Goal: Find specific page/section: Find specific page/section

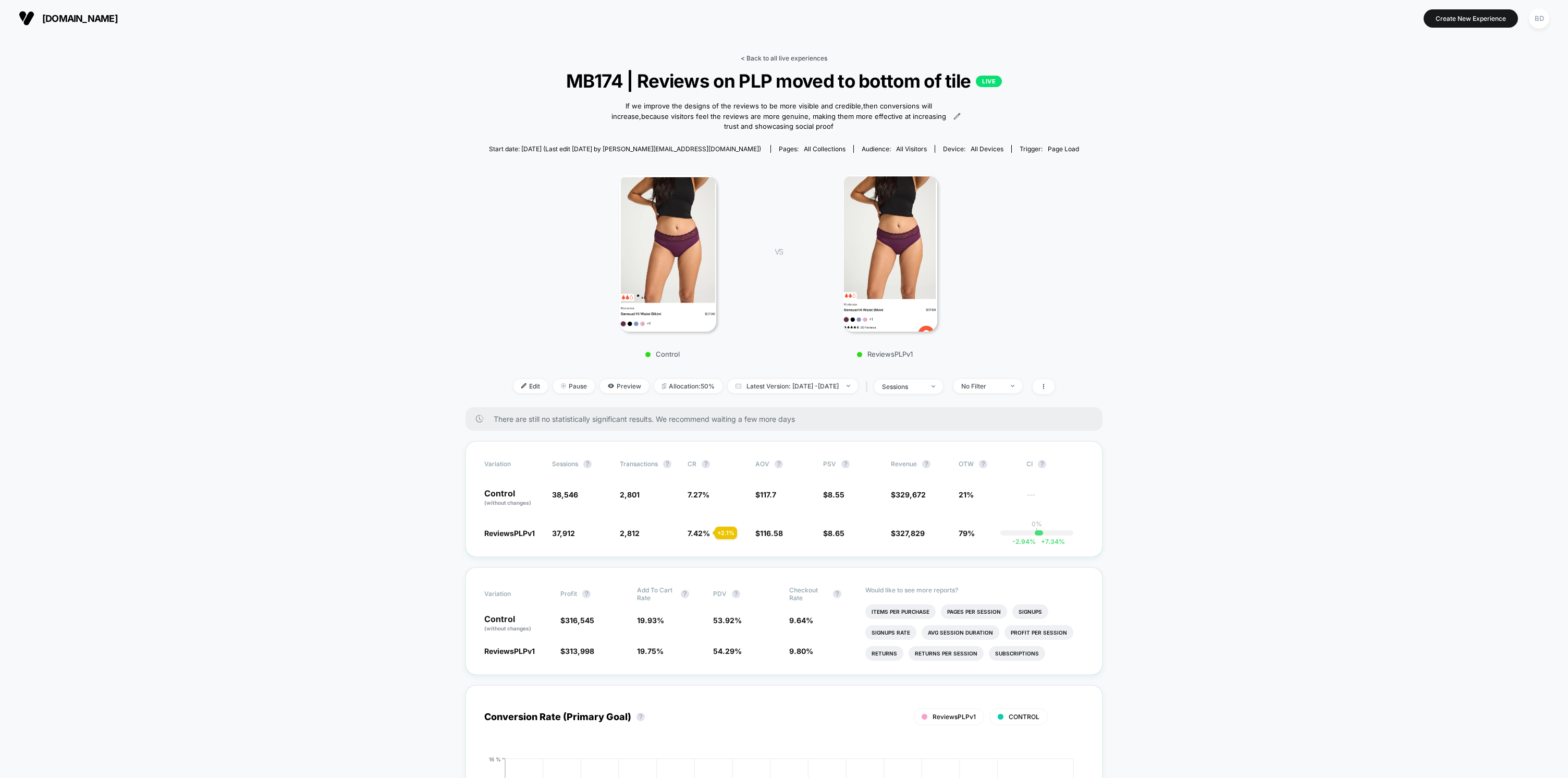
click at [776, 60] on link "< Back to all live experiences" at bounding box center [784, 58] width 87 height 8
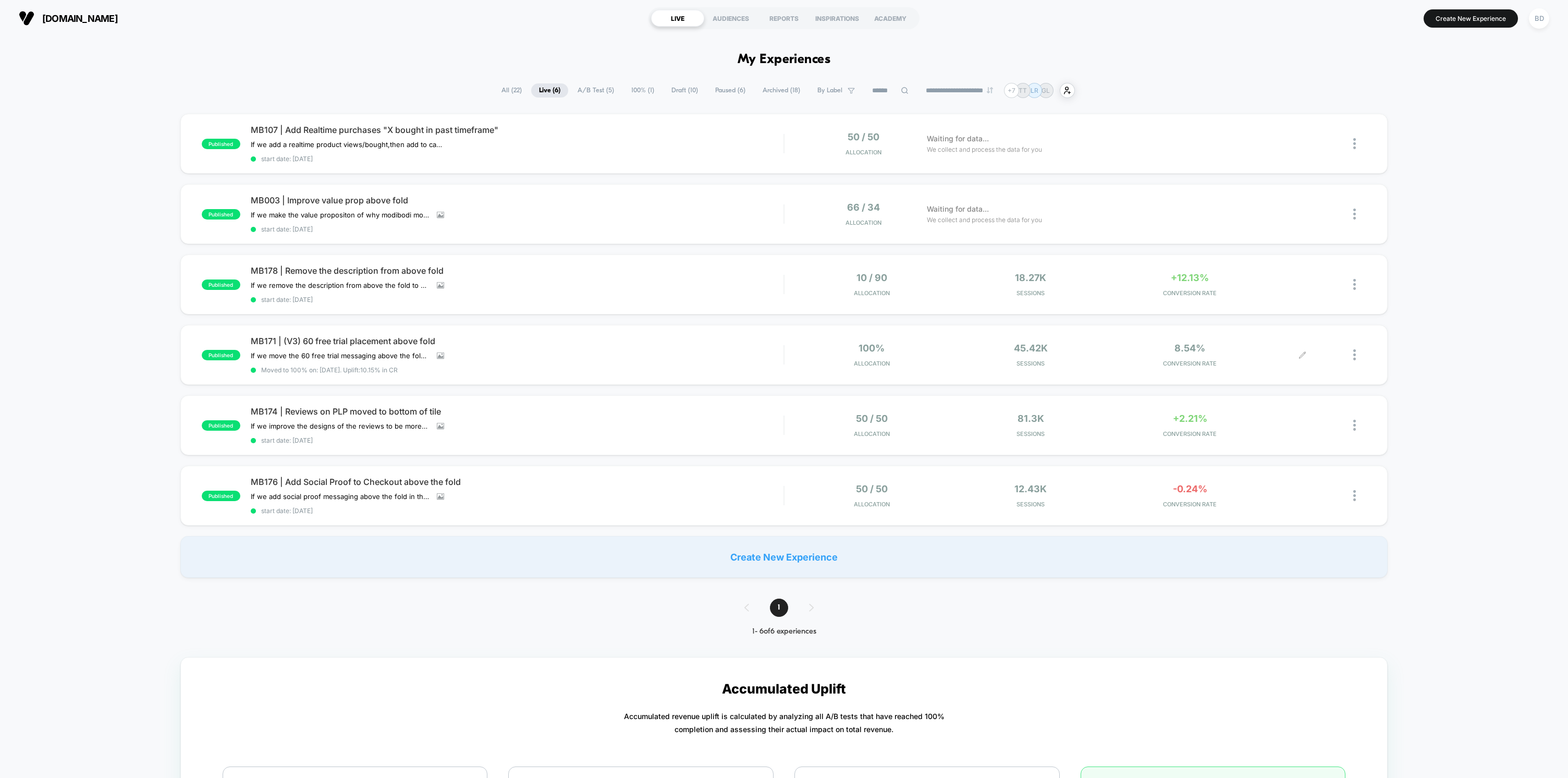
scroll to position [8, 0]
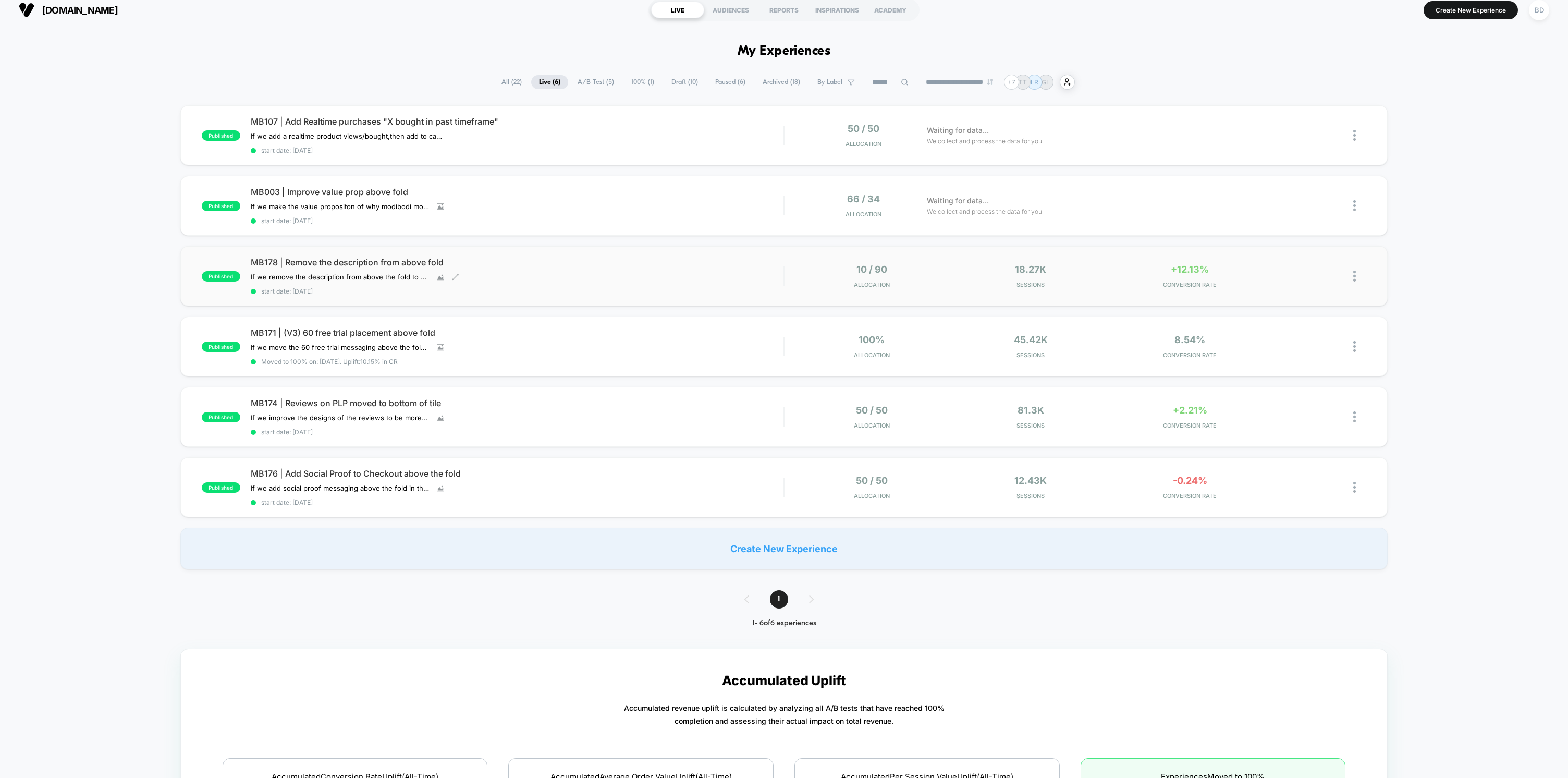
click at [370, 260] on span "MB178 | Remove the description from above fold" at bounding box center [517, 263] width 533 height 10
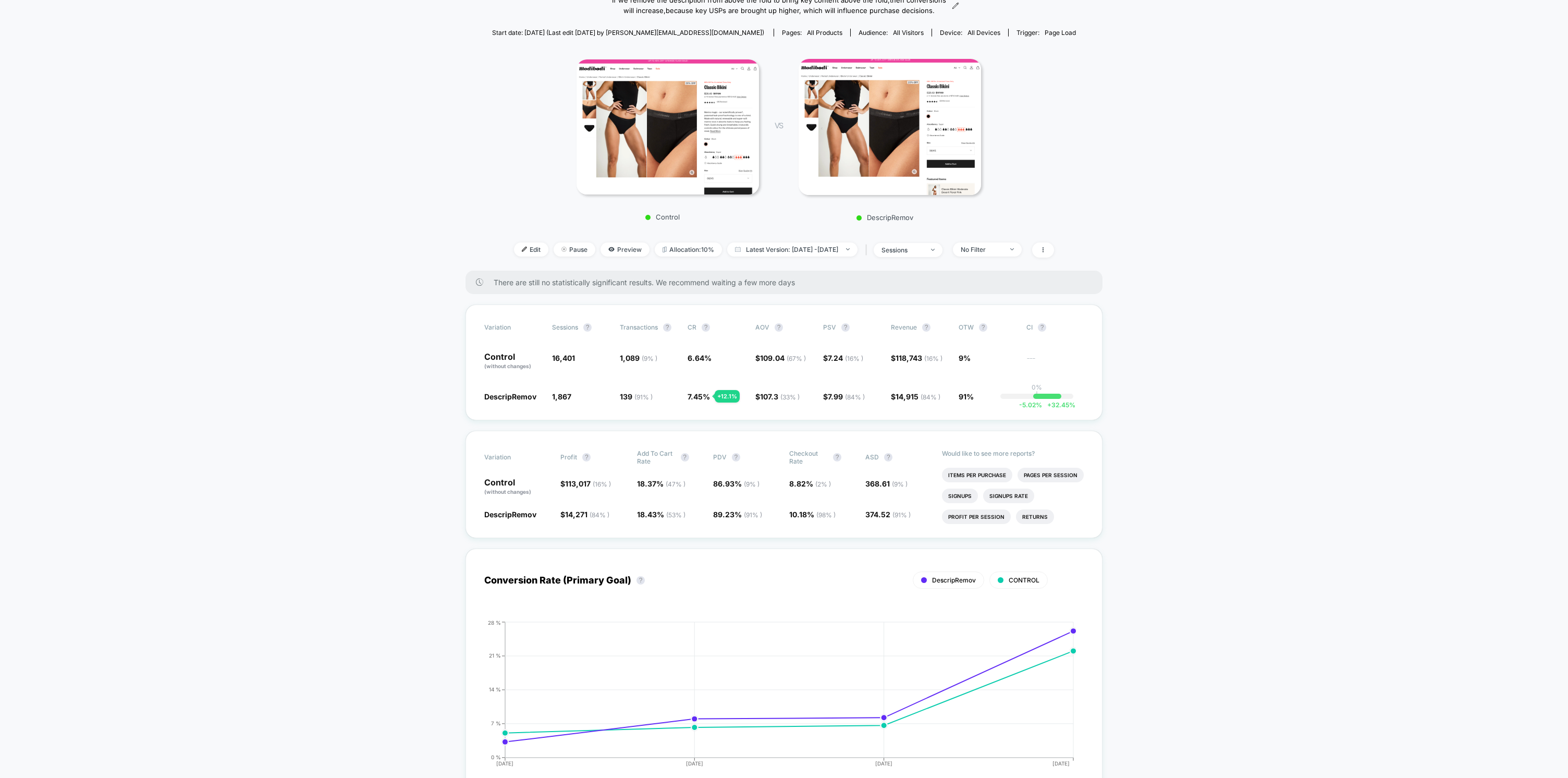
scroll to position [75, 0]
